Goal: Obtain resource: Download file/media

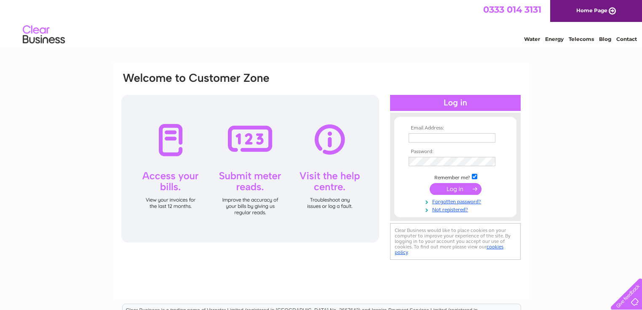
type input "dslowe@btinternet.com"
drag, startPoint x: 455, startPoint y: 187, endPoint x: 448, endPoint y: 185, distance: 6.9
click at [455, 187] on input "submit" at bounding box center [456, 189] width 52 height 12
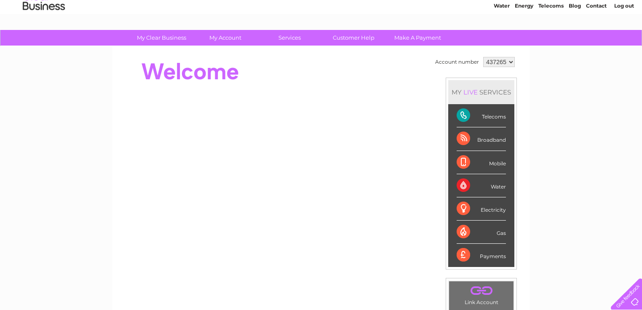
scroll to position [34, 0]
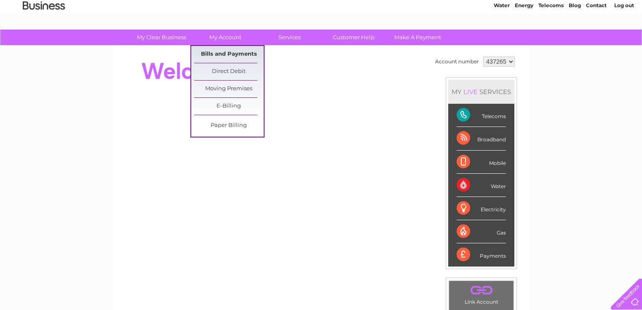
click at [222, 54] on link "Bills and Payments" at bounding box center [229, 54] width 70 height 17
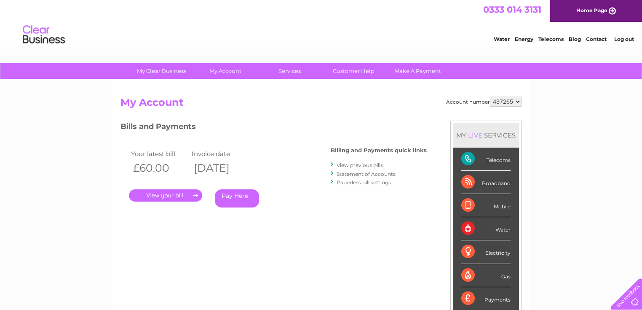
click at [160, 194] on link "." at bounding box center [165, 195] width 73 height 12
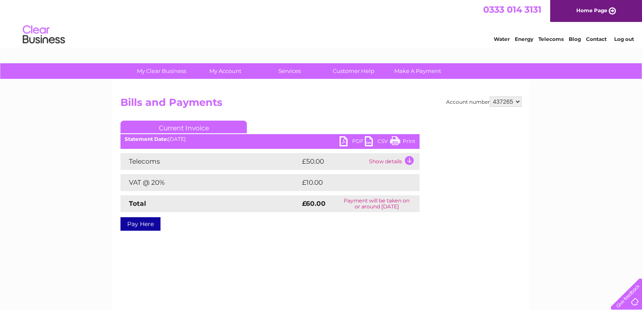
click at [352, 142] on link "PDF" at bounding box center [352, 142] width 25 height 12
